Goal: Task Accomplishment & Management: Manage account settings

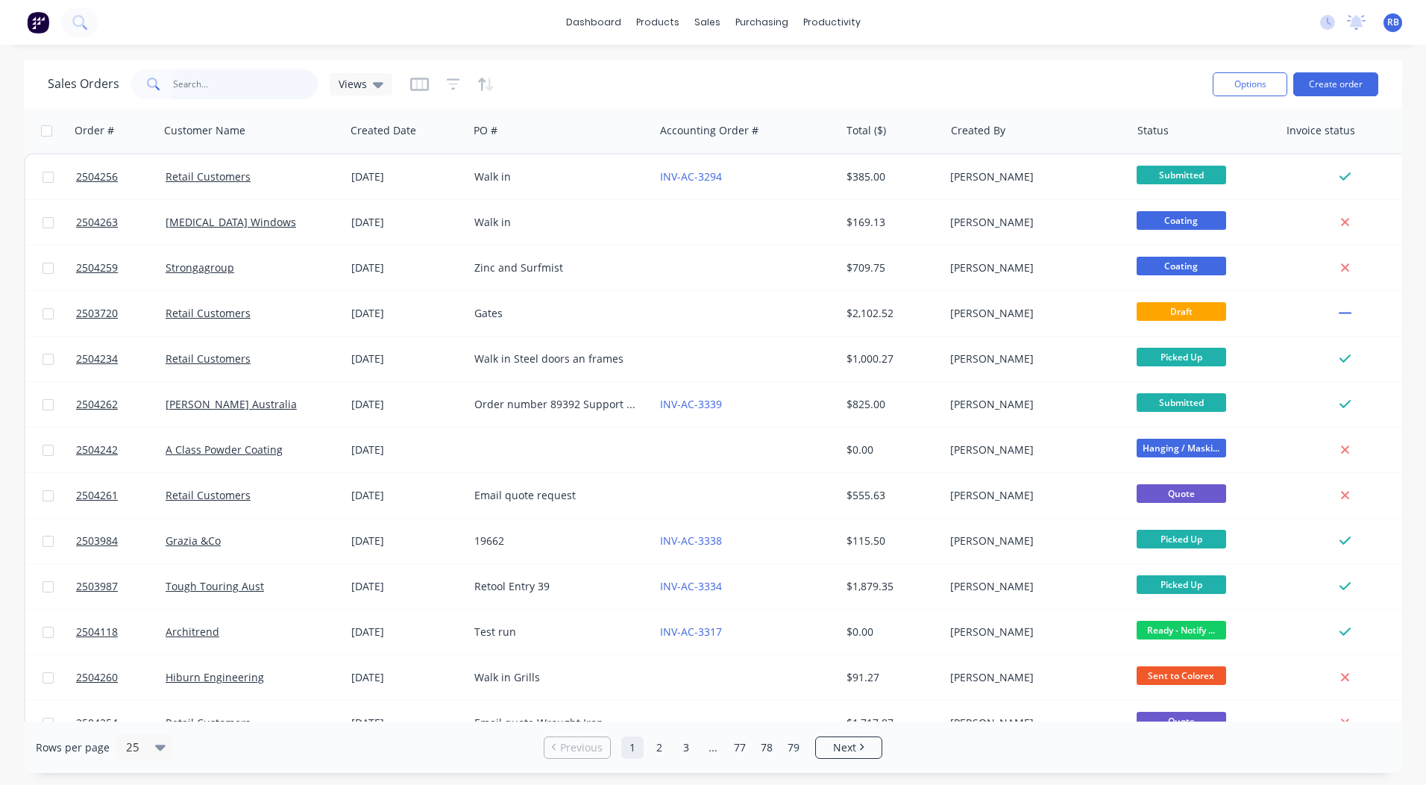
click at [178, 89] on input "text" at bounding box center [245, 84] width 145 height 30
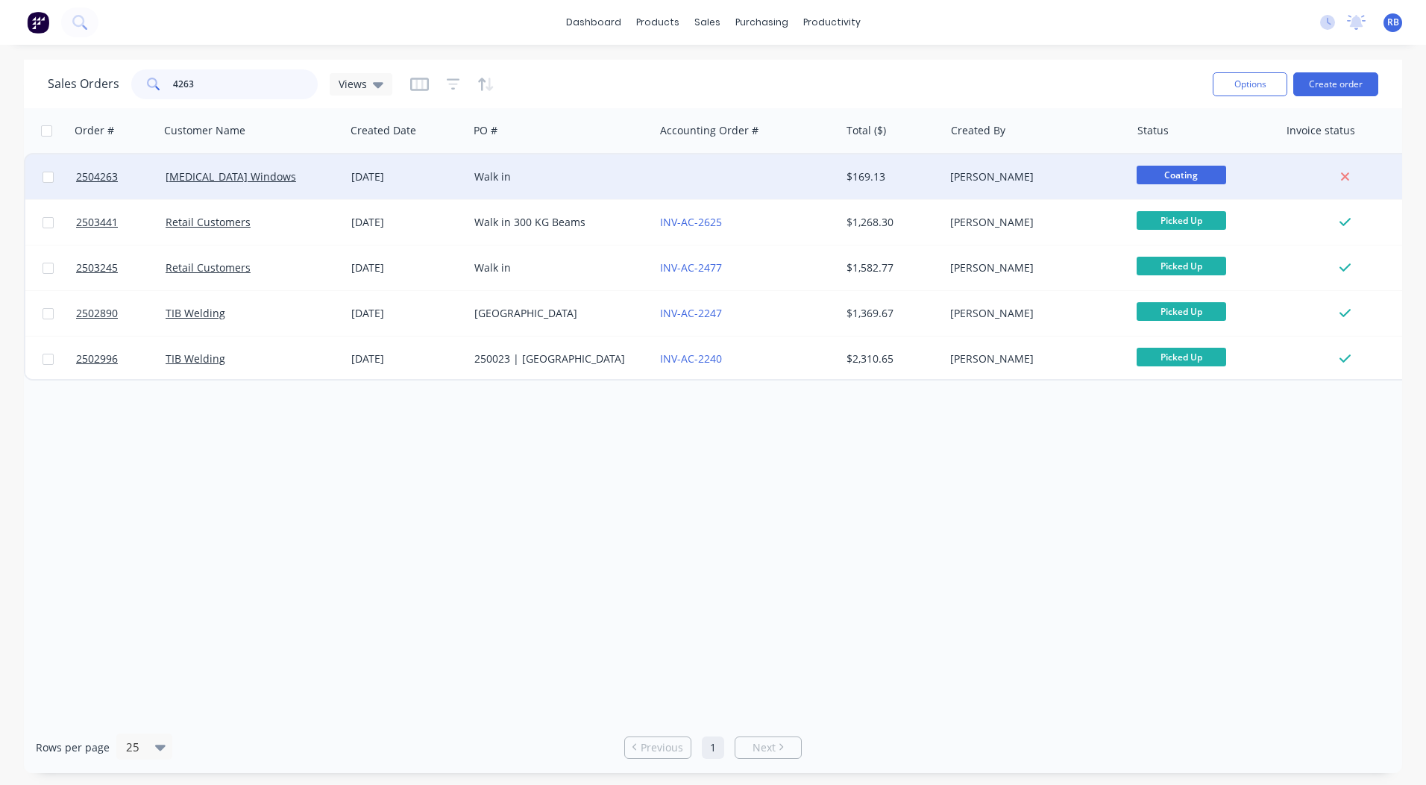
type input "4263"
click at [1206, 169] on span "Coating" at bounding box center [1182, 175] width 90 height 19
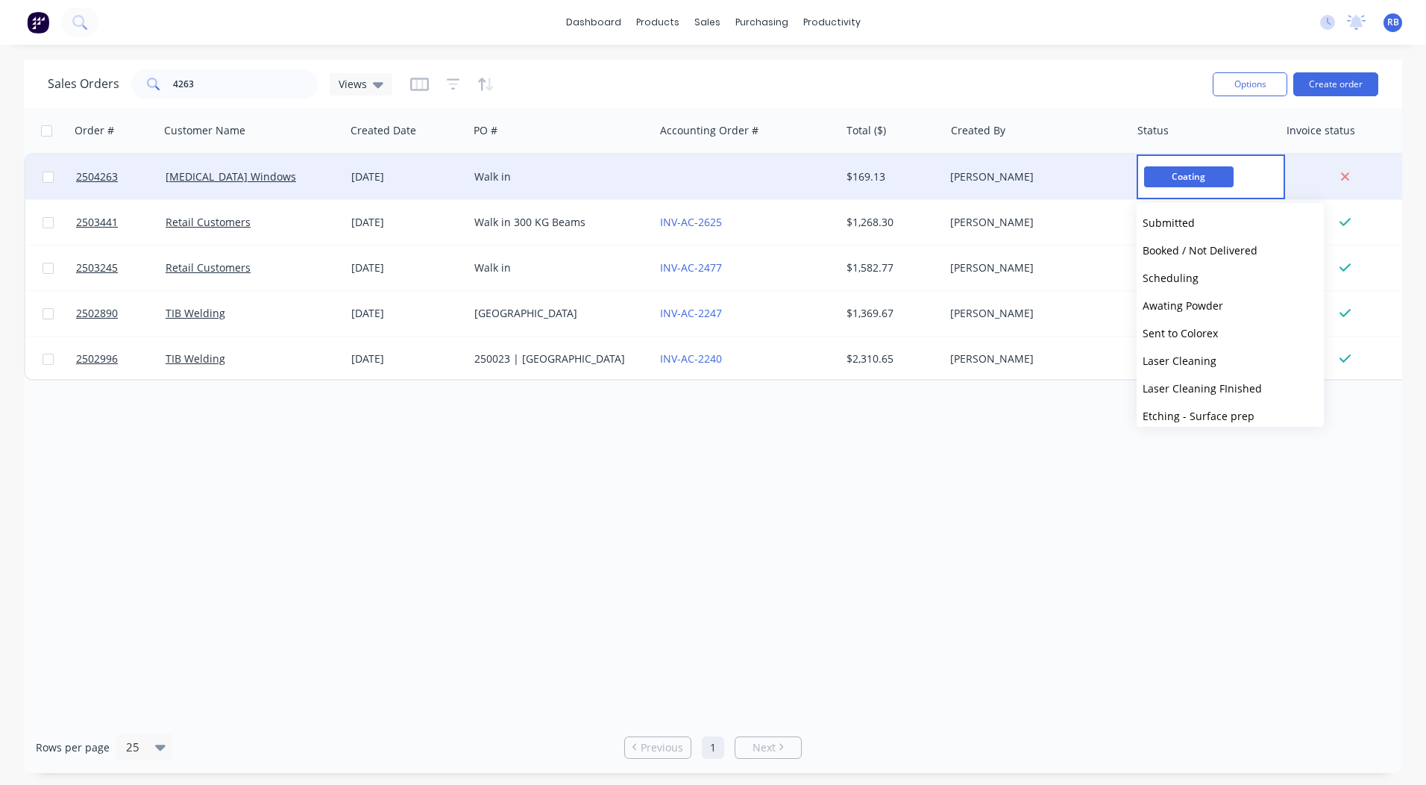
scroll to position [522, 0]
click at [1218, 313] on span "Ready - Notify Customer" at bounding box center [1204, 308] width 122 height 14
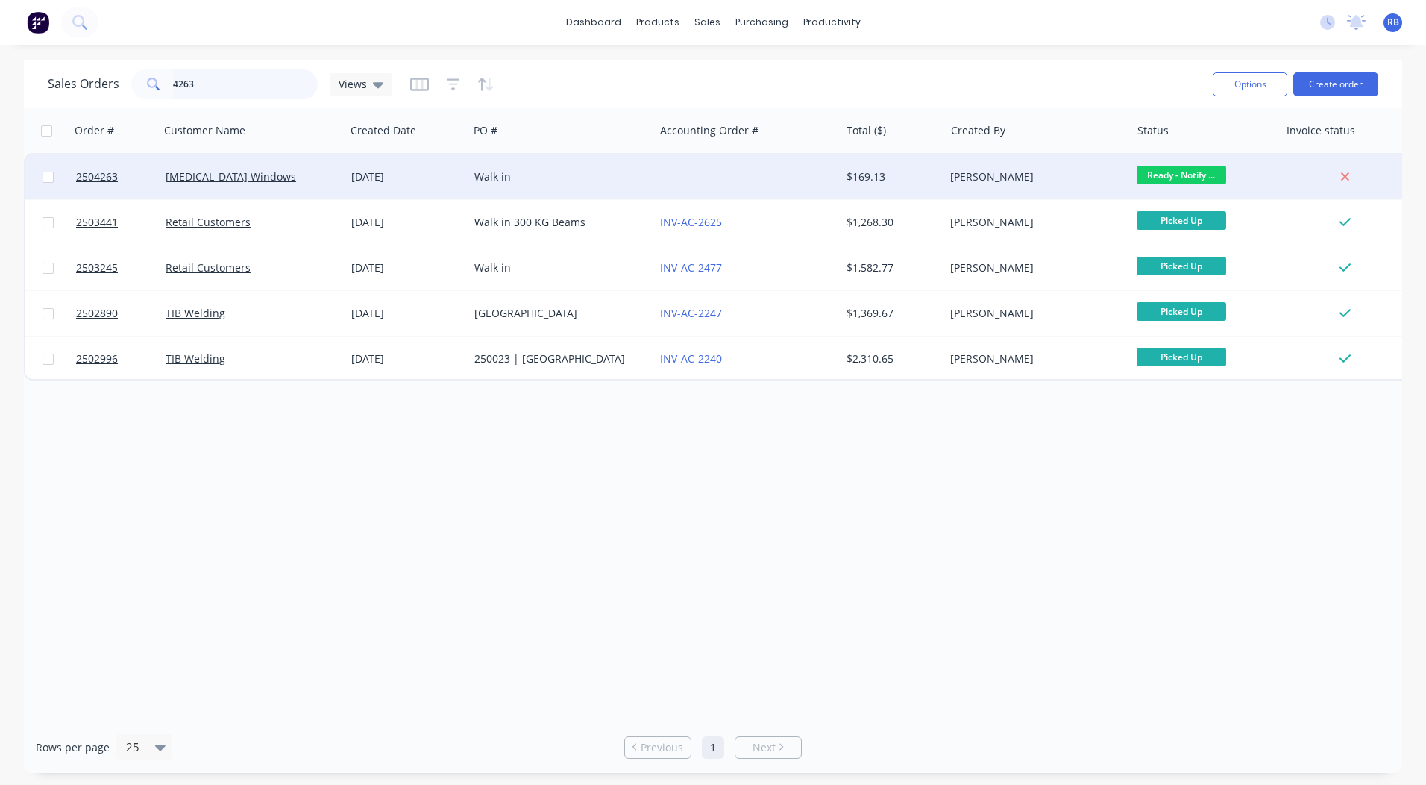
drag, startPoint x: 163, startPoint y: 95, endPoint x: 0, endPoint y: 120, distance: 164.5
click at [0, 126] on html "dashboard products sales purchasing productivity dashboard products Product Cat…" at bounding box center [713, 392] width 1426 height 785
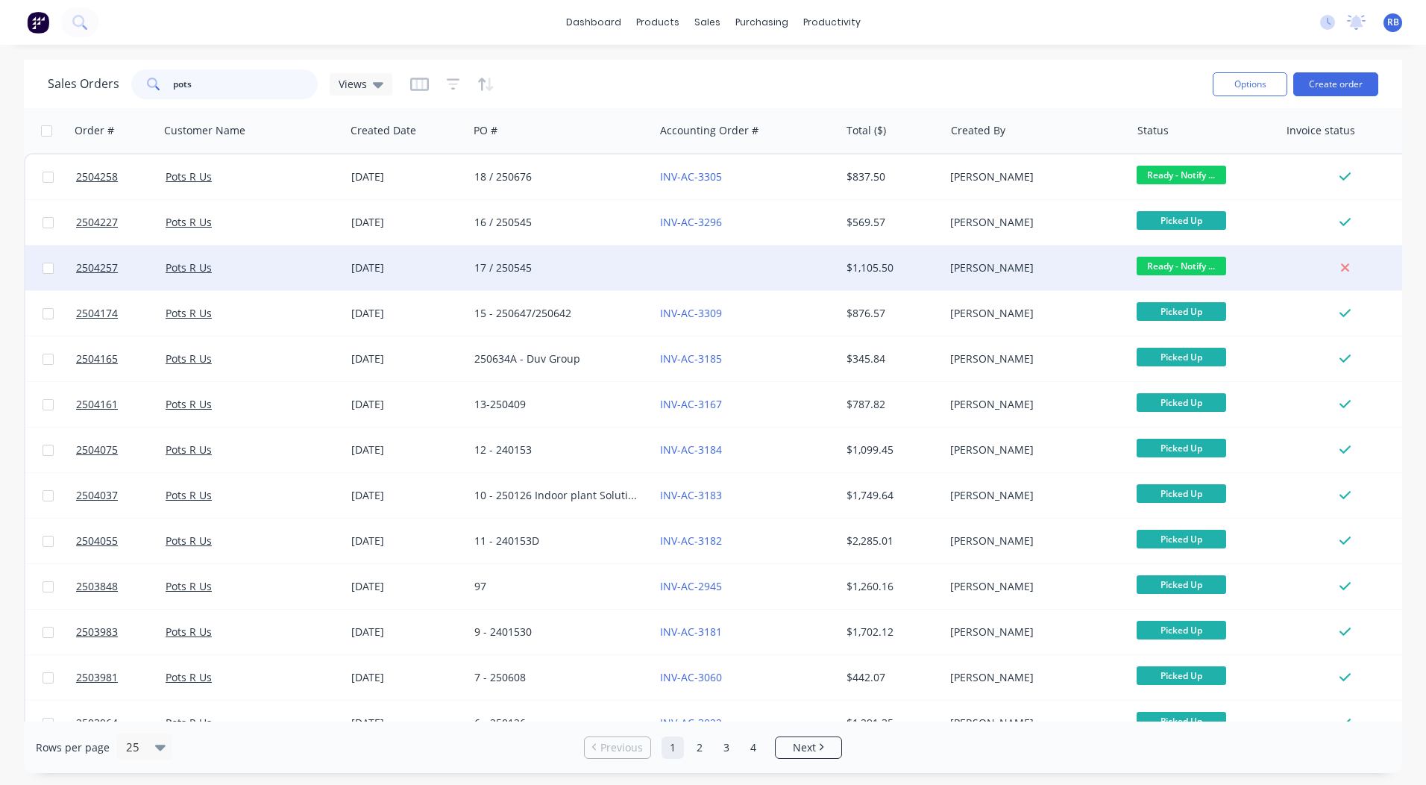
type input "pots"
click at [1151, 258] on span "Ready - Notify ..." at bounding box center [1182, 266] width 90 height 19
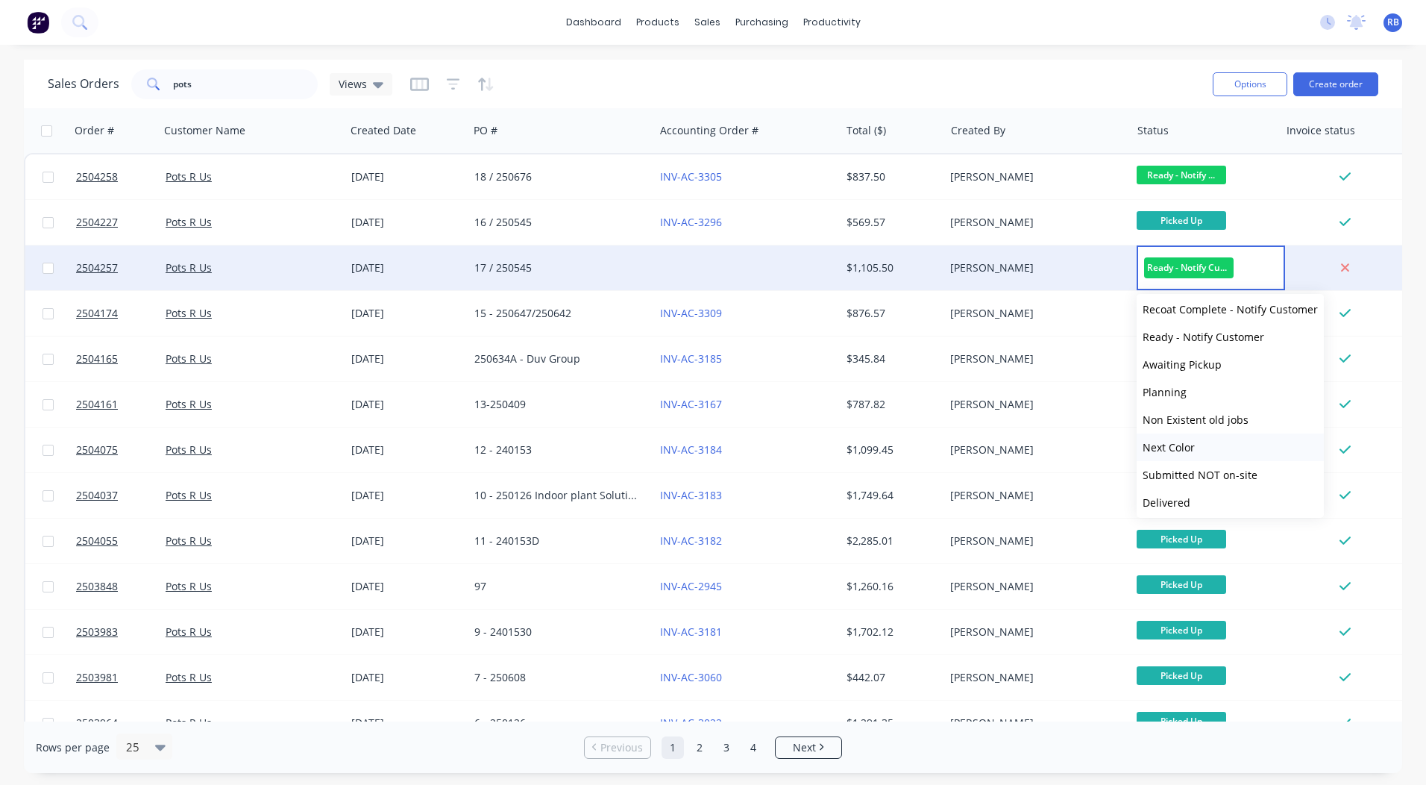
scroll to position [616, 0]
click at [1180, 495] on span "Picked Up" at bounding box center [1167, 498] width 49 height 14
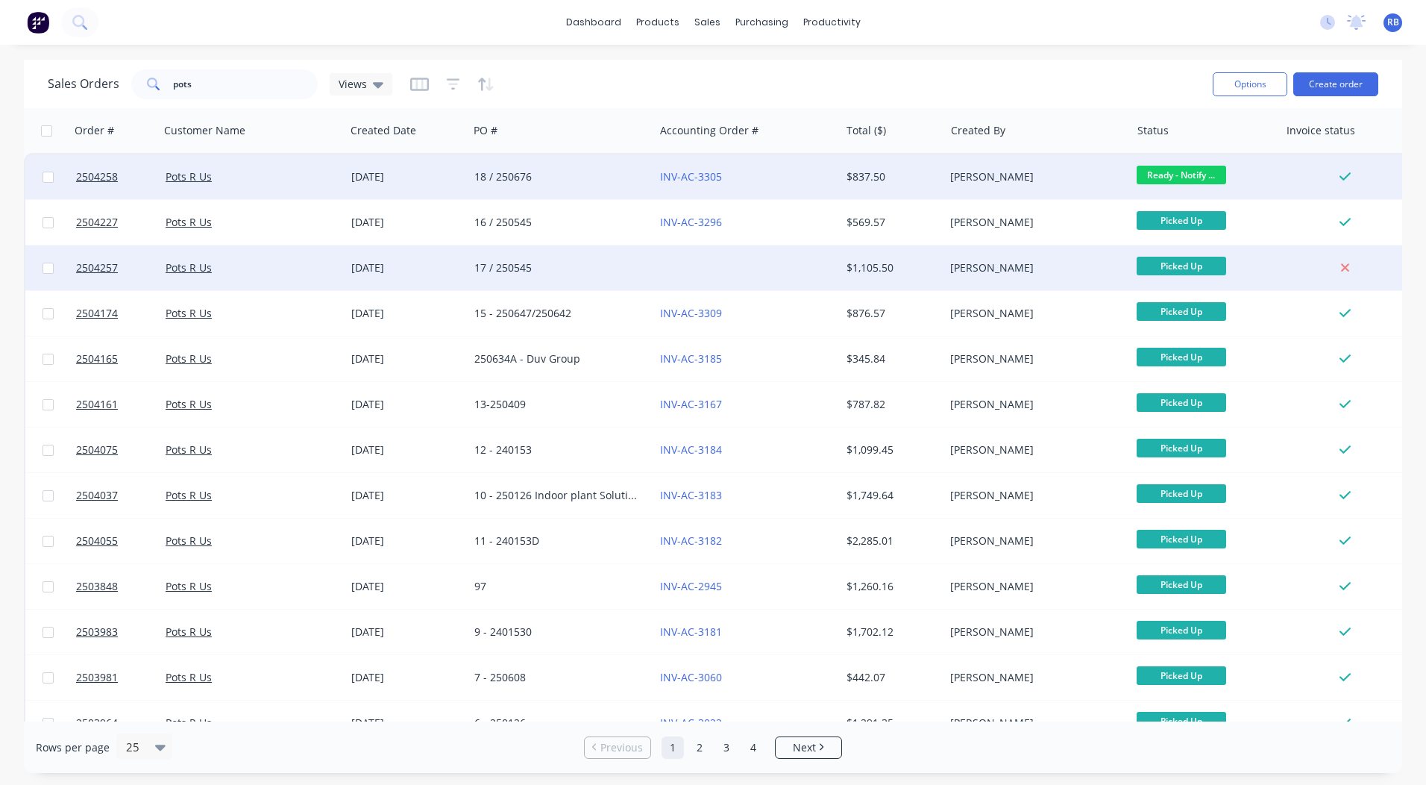
click at [1182, 173] on span "Ready - Notify ..." at bounding box center [1182, 175] width 90 height 19
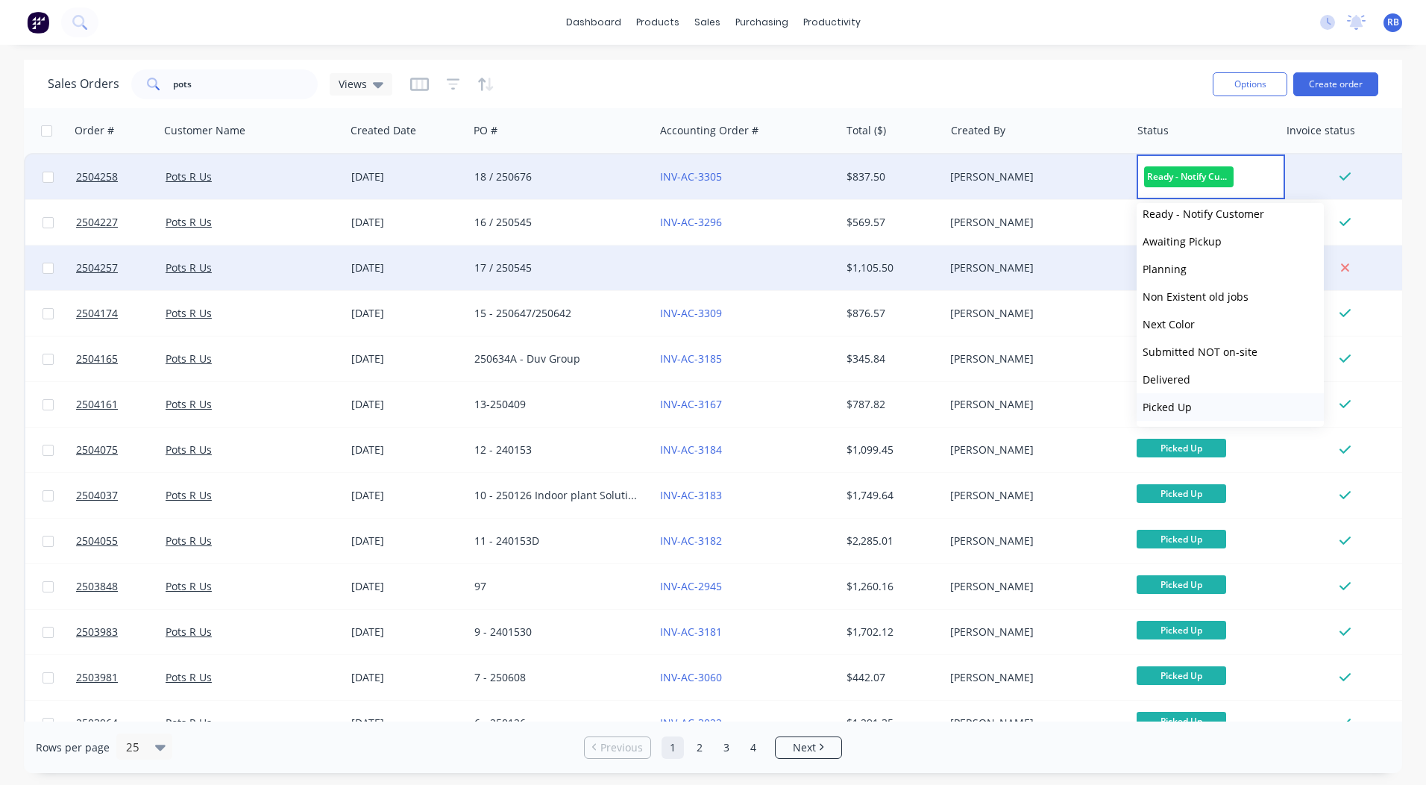
click at [1187, 404] on span "Picked Up" at bounding box center [1167, 407] width 49 height 14
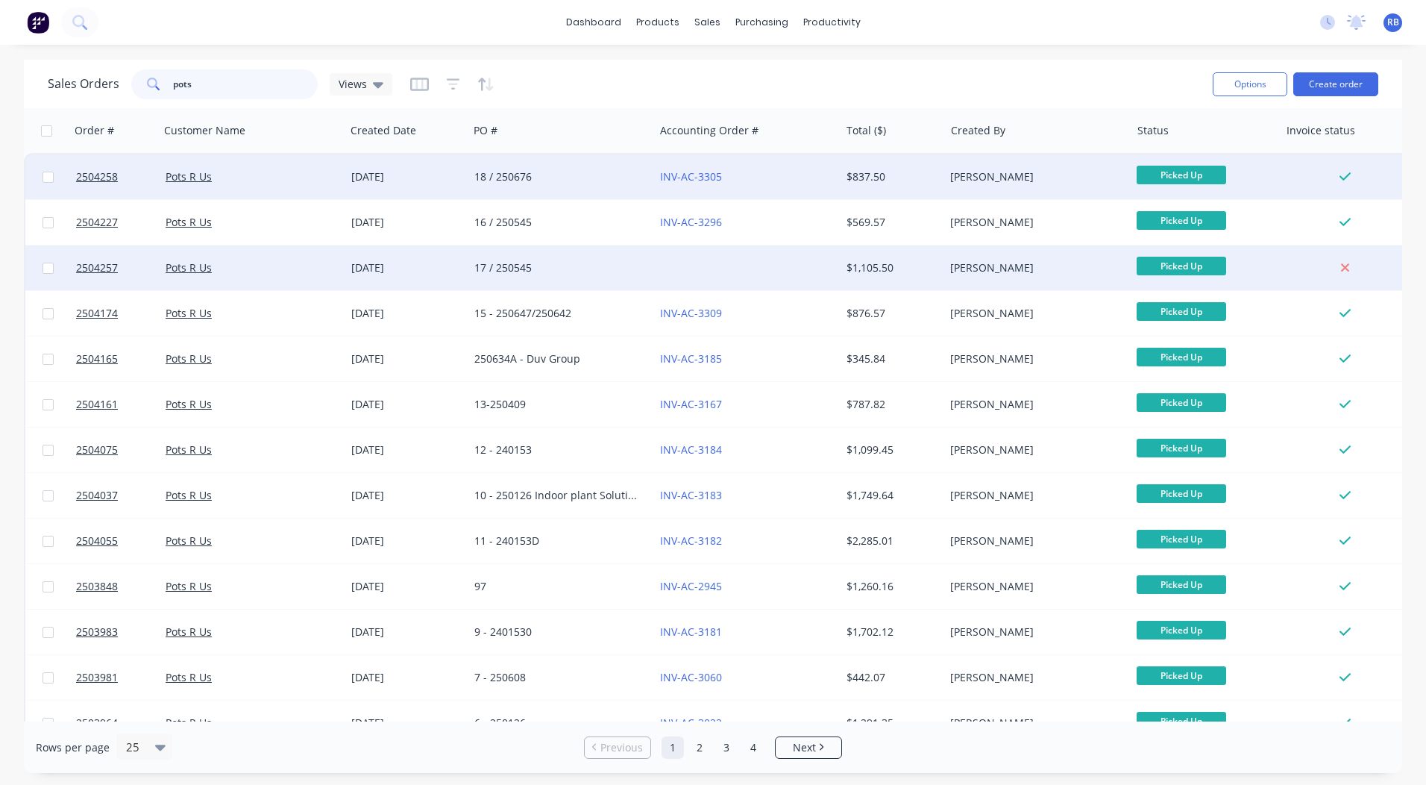
drag, startPoint x: 108, startPoint y: 95, endPoint x: 0, endPoint y: 59, distance: 114.0
click at [0, 75] on html "dashboard products sales purchasing productivity dashboard products Product Cat…" at bounding box center [713, 392] width 1426 height 785
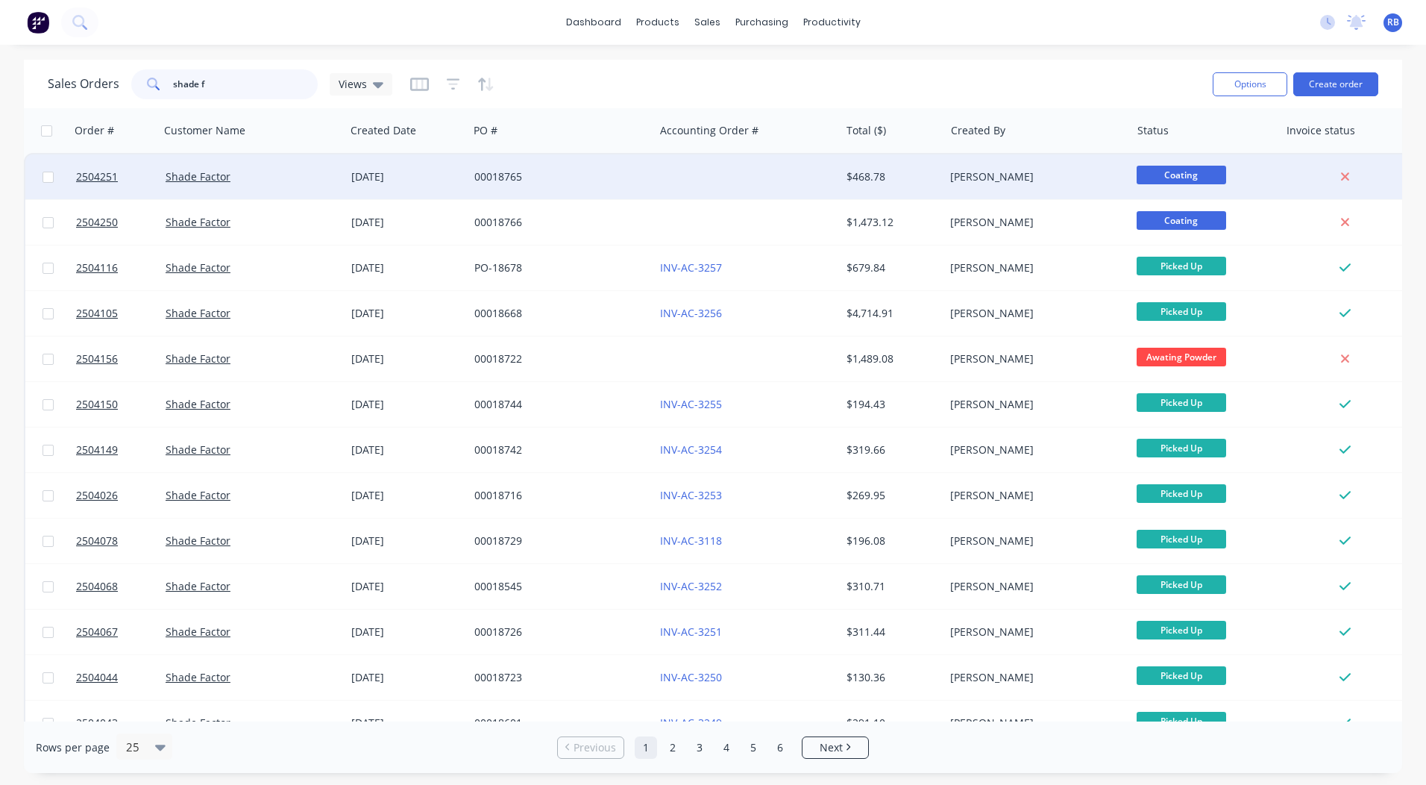
type input "shade f"
click at [867, 172] on div "$468.78" at bounding box center [890, 176] width 87 height 15
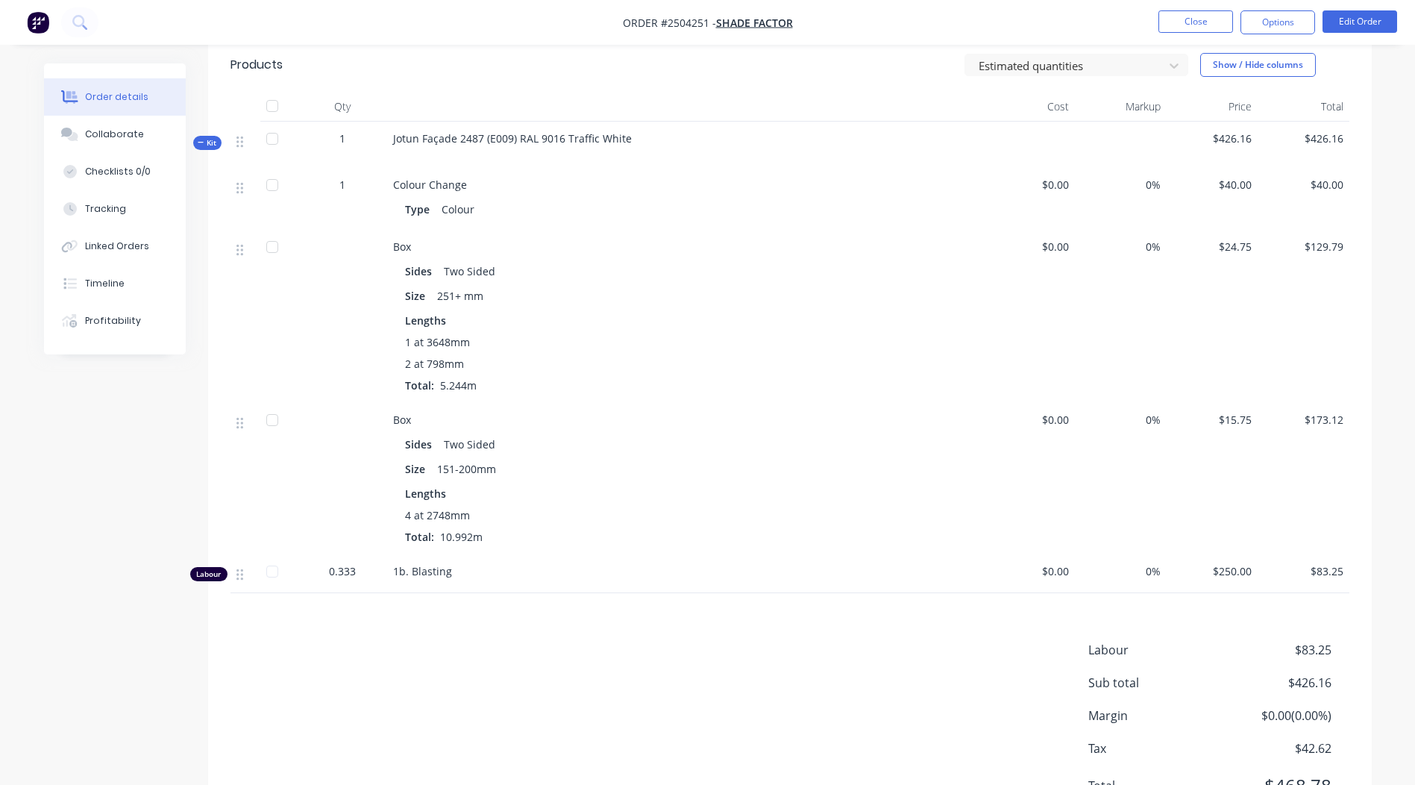
scroll to position [75, 0]
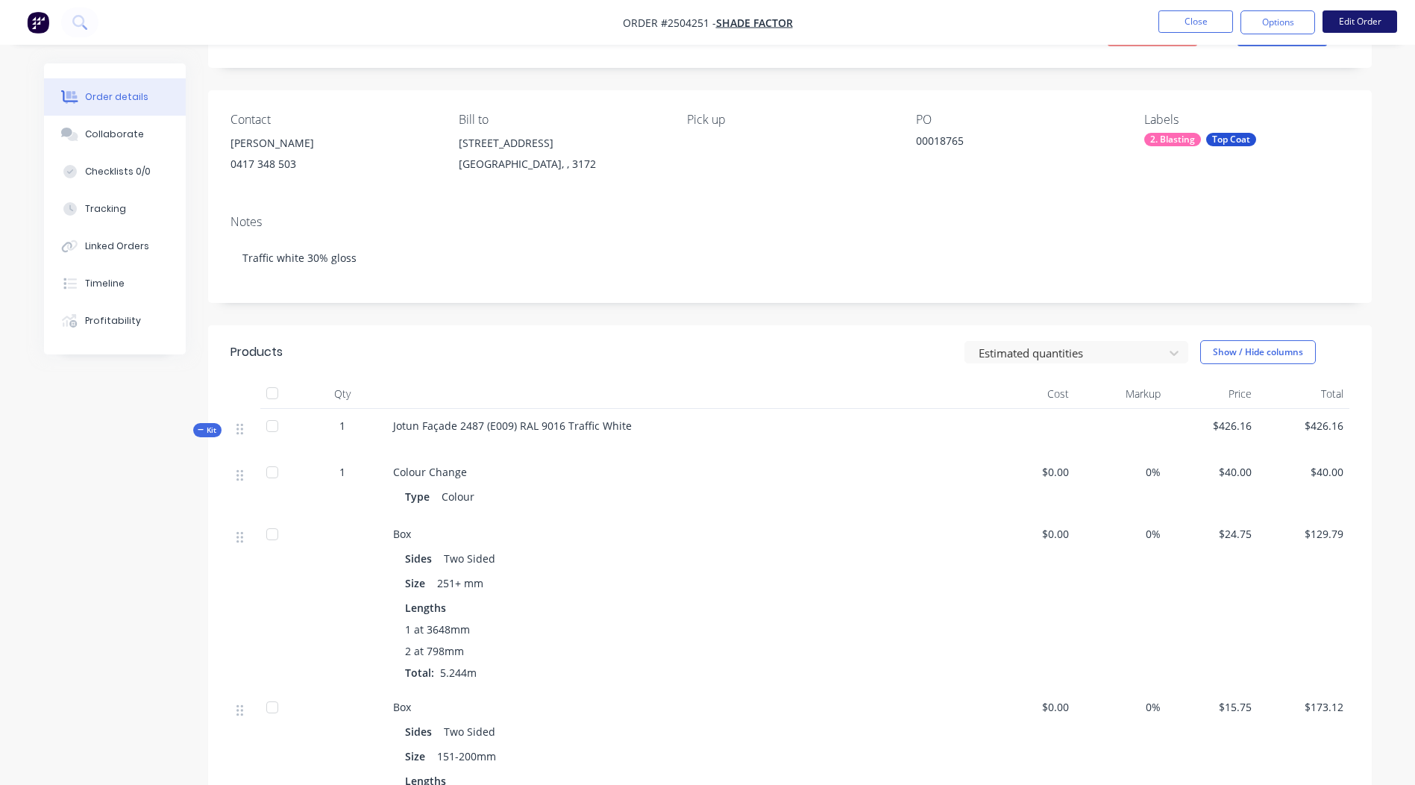
click at [1359, 25] on button "Edit Order" at bounding box center [1360, 21] width 75 height 22
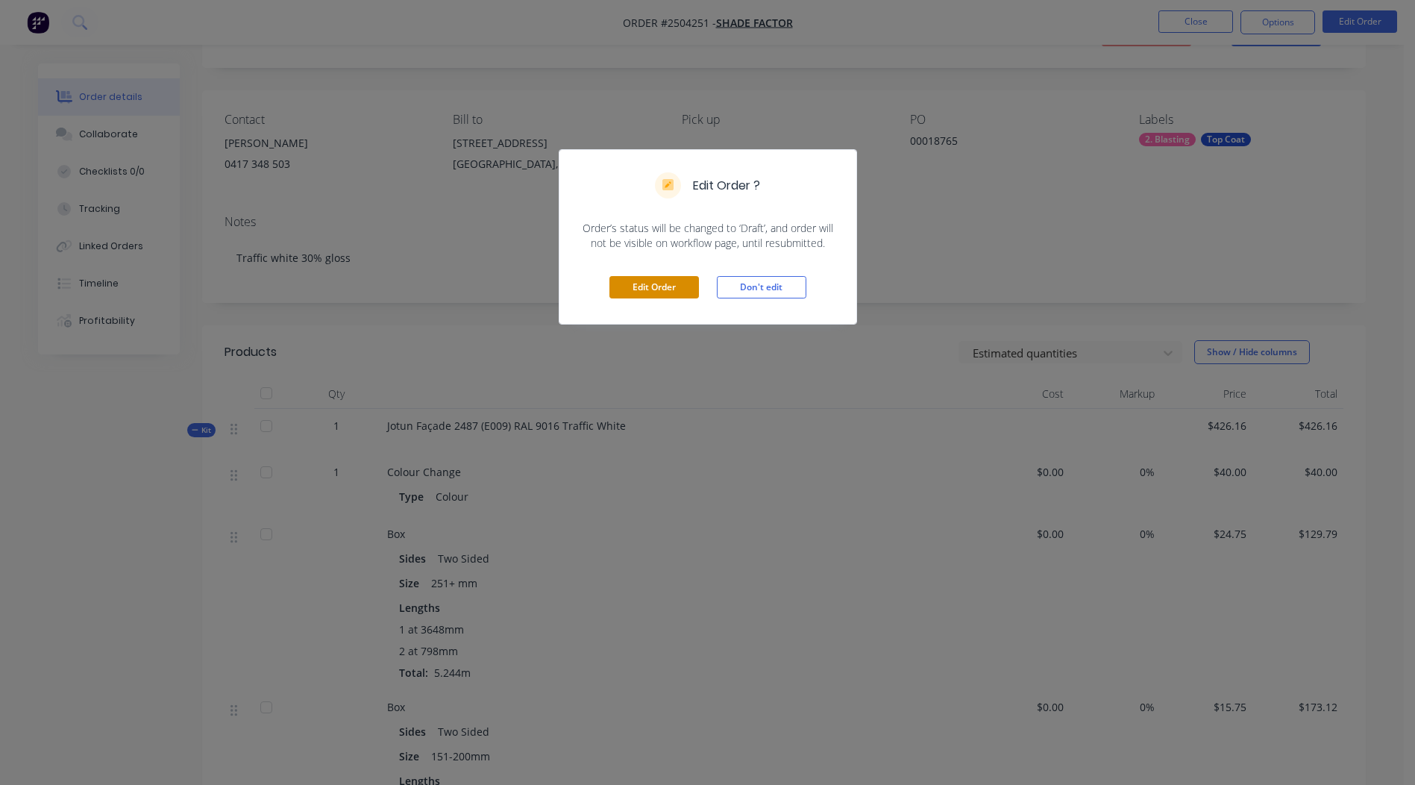
click at [656, 284] on button "Edit Order" at bounding box center [655, 287] width 90 height 22
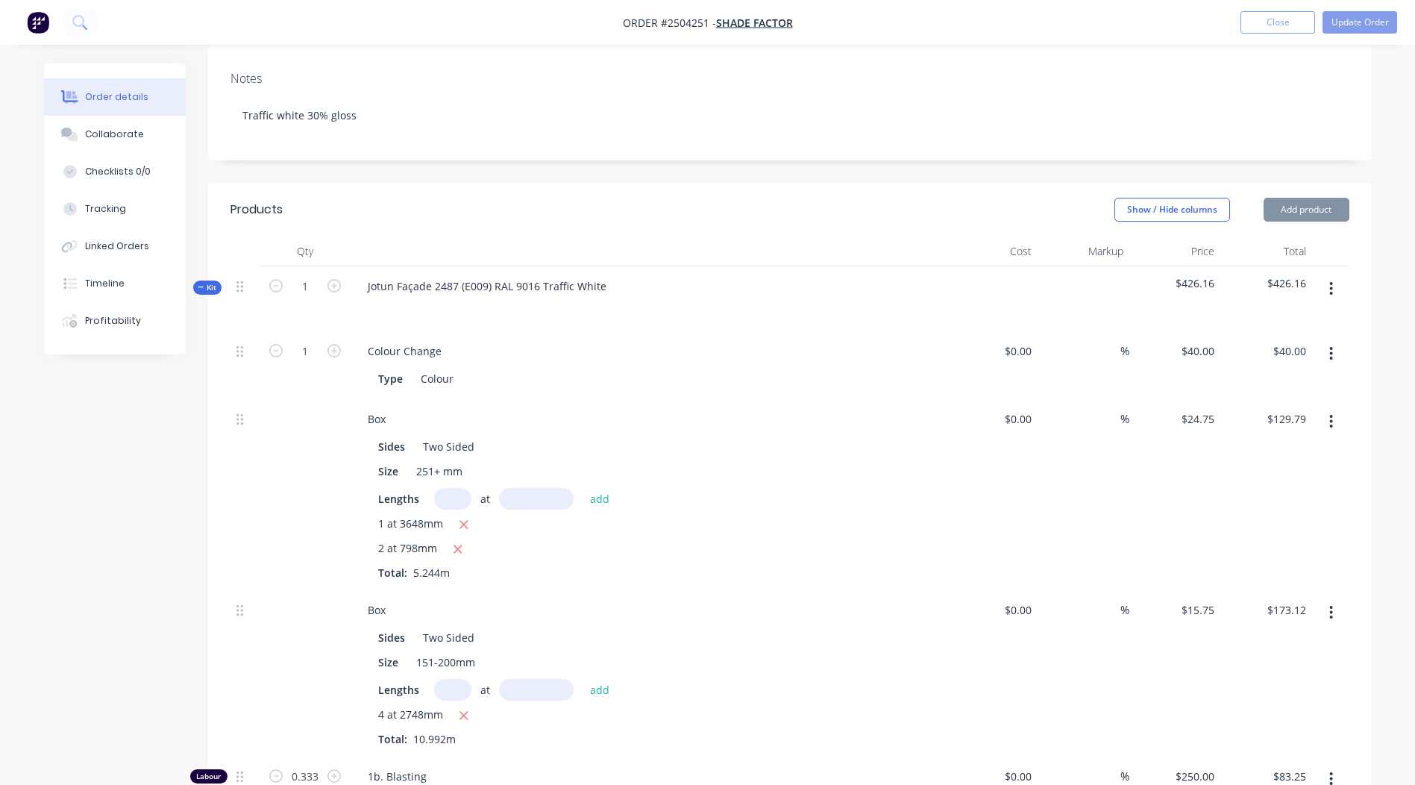
scroll to position [448, 0]
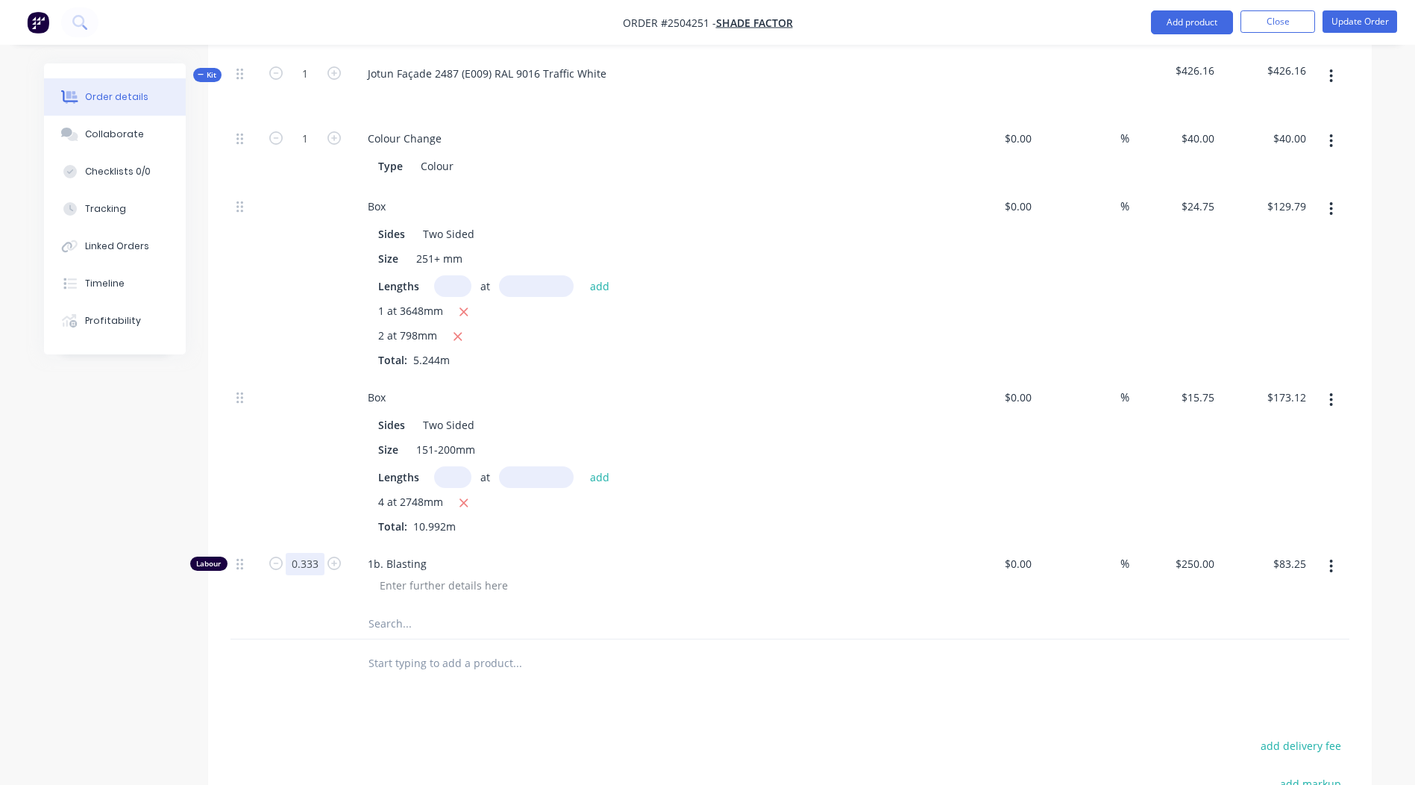
click at [310, 553] on input "0.333" at bounding box center [305, 564] width 39 height 22
type input "0.25"
type input "$62.50"
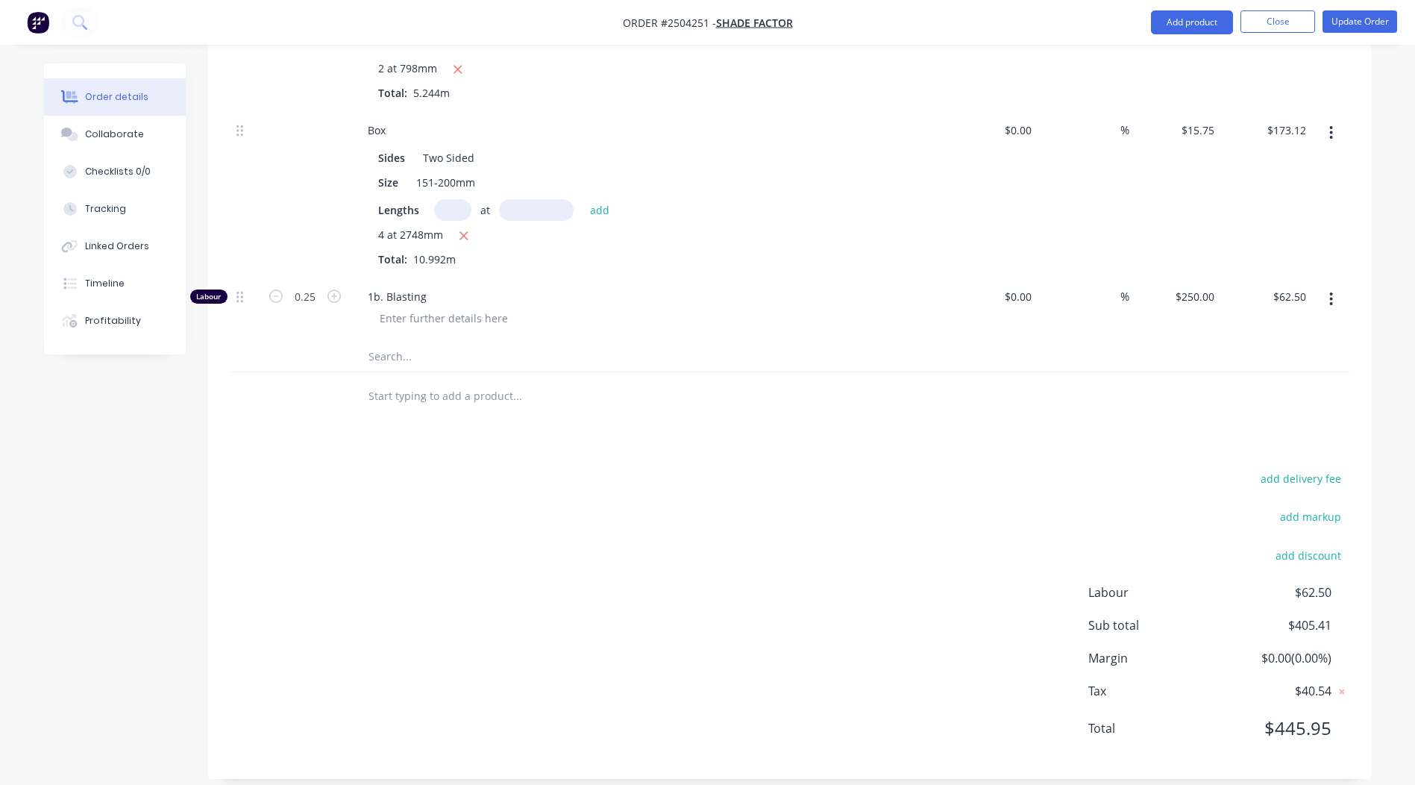
scroll to position [0, 0]
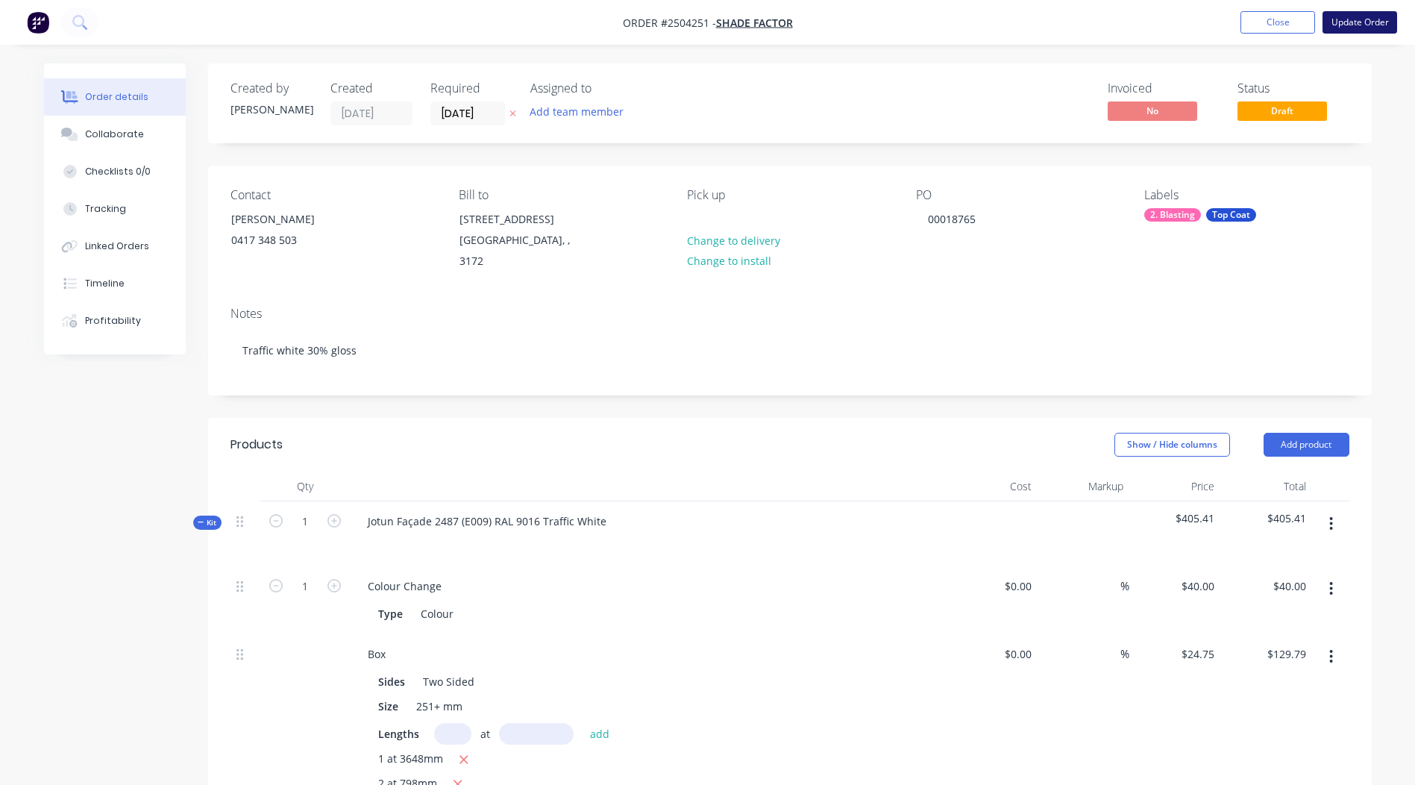
click at [1356, 19] on button "Update Order" at bounding box center [1360, 22] width 75 height 22
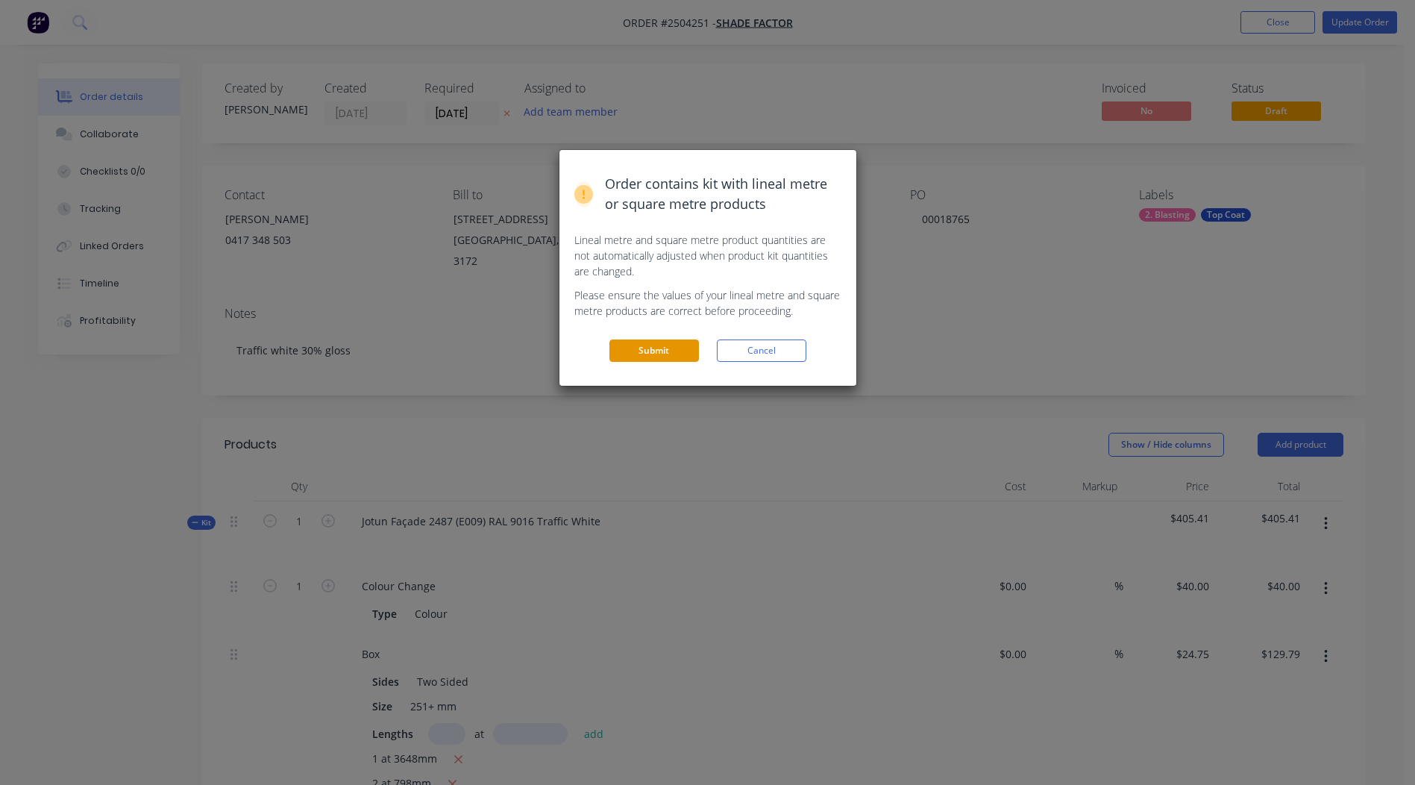
click at [655, 348] on button "Submit" at bounding box center [655, 350] width 90 height 22
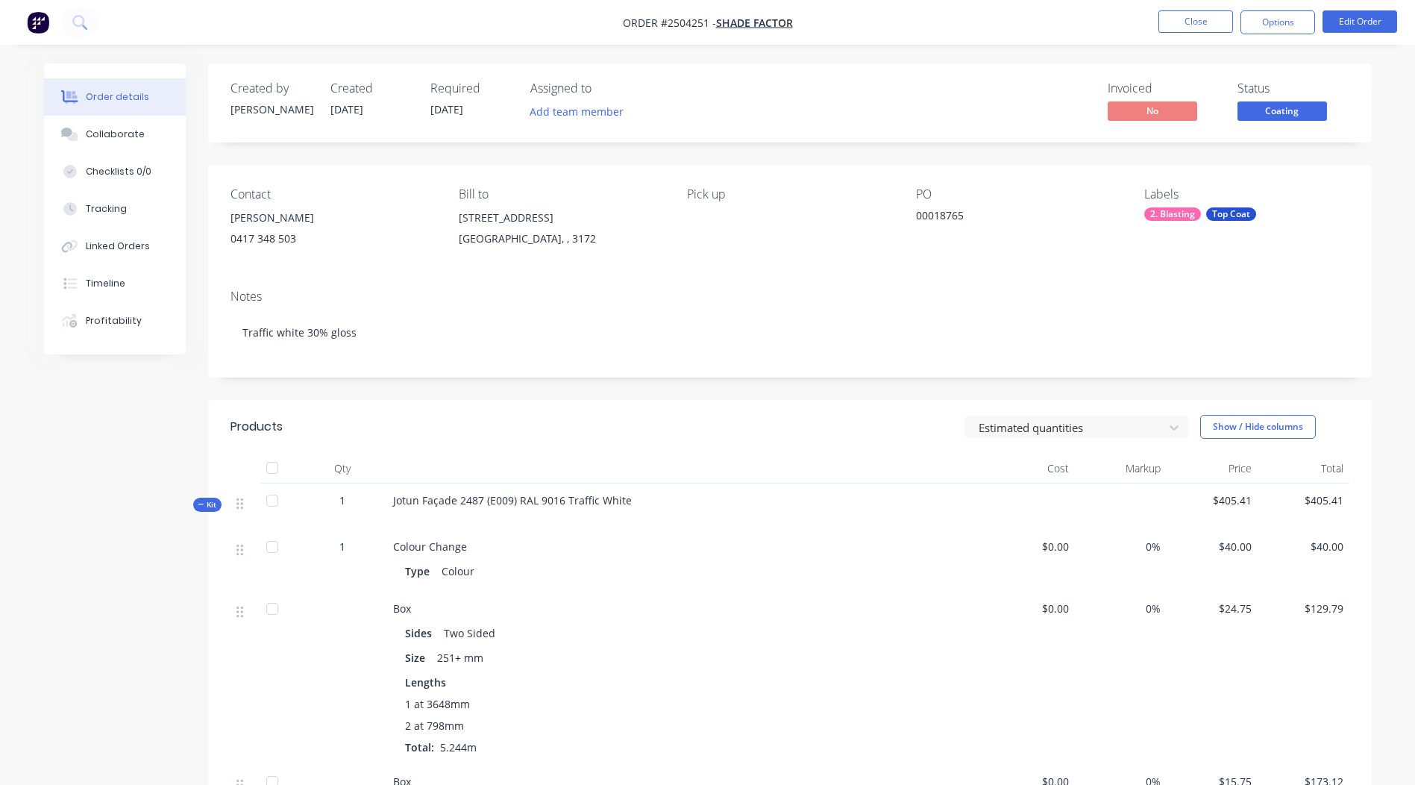
click at [1295, 110] on span "Coating" at bounding box center [1283, 110] width 90 height 19
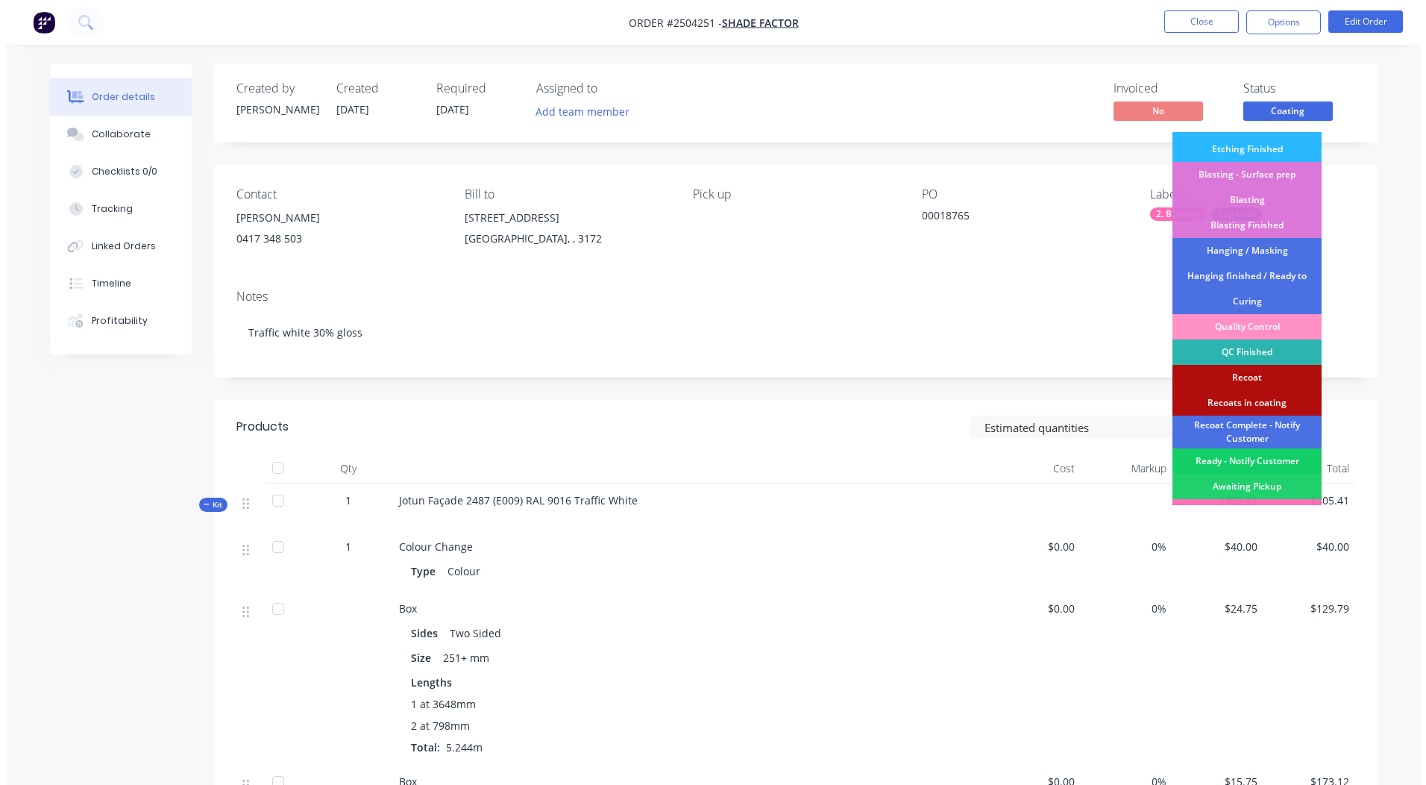
scroll to position [370, 0]
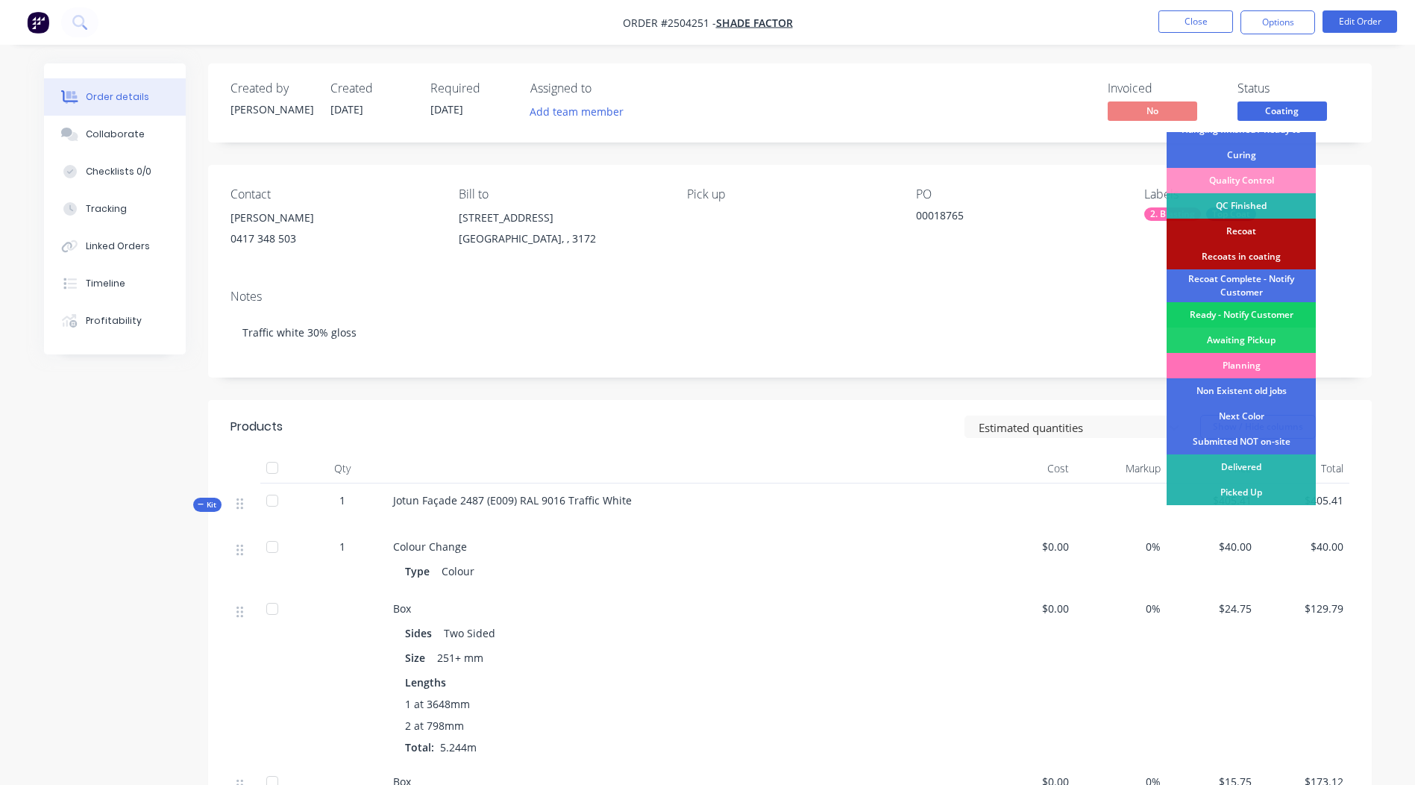
click at [1259, 313] on div "Ready - Notify Customer" at bounding box center [1241, 314] width 149 height 25
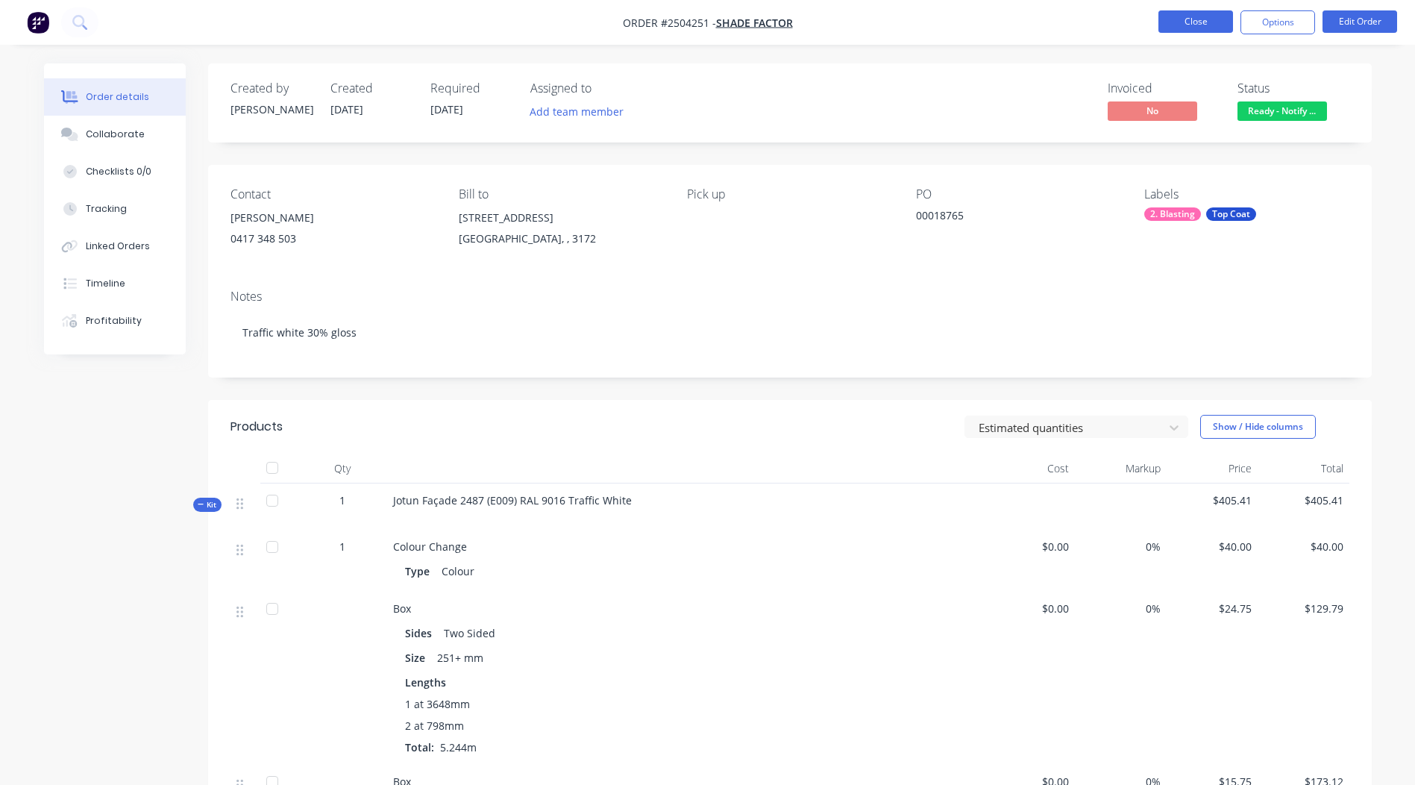
click at [1206, 25] on button "Close" at bounding box center [1196, 21] width 75 height 22
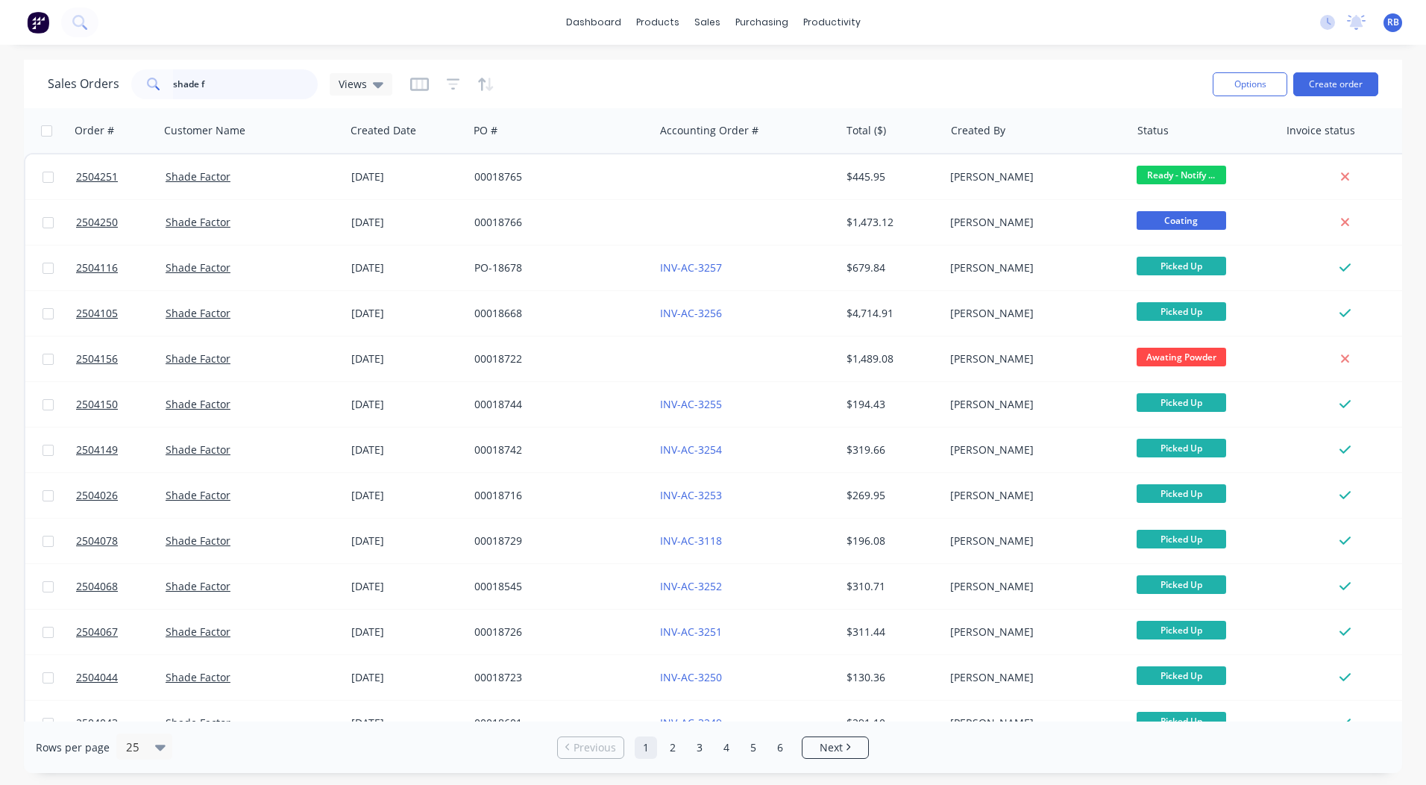
click at [0, 104] on html "dashboard products sales purchasing productivity dashboard products Product Cat…" at bounding box center [713, 392] width 1426 height 785
